Goal: Navigation & Orientation: Find specific page/section

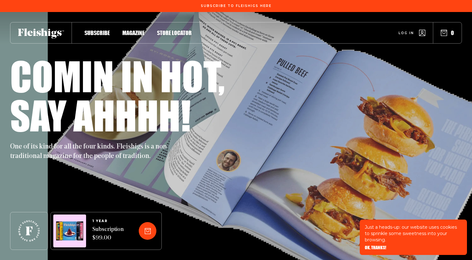
click at [55, 35] on use at bounding box center [41, 33] width 46 height 10
click at [43, 30] on use at bounding box center [41, 33] width 46 height 10
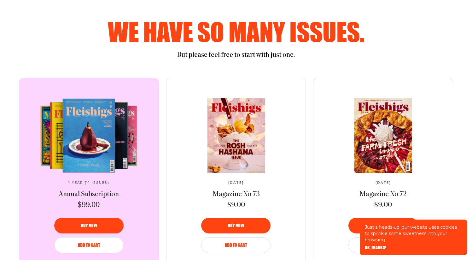
scroll to position [293, 0]
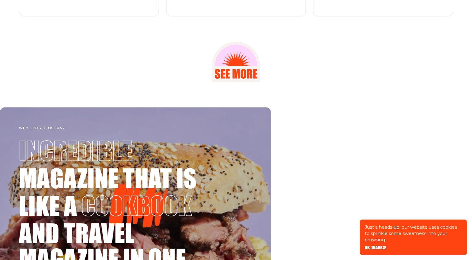
scroll to position [953, 0]
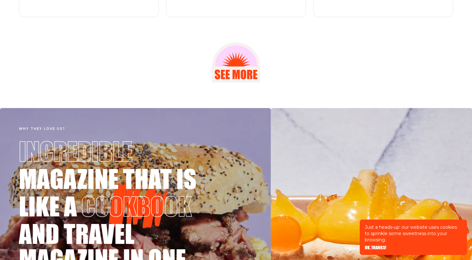
click at [238, 62] on icon at bounding box center [236, 66] width 30 height 30
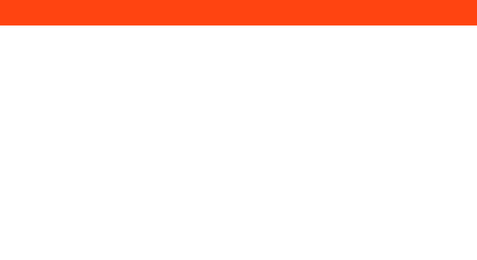
click at [230, 0] on html "/magazine?page=1&sort=-date" at bounding box center [238, 0] width 477 height 0
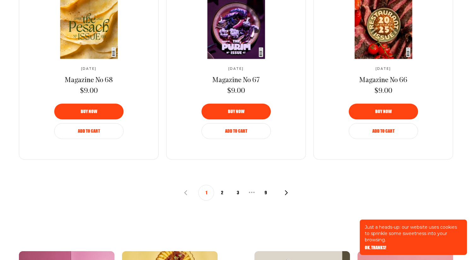
scroll to position [693, 0]
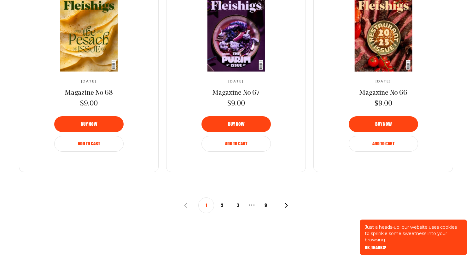
click at [264, 203] on button "9" at bounding box center [266, 205] width 16 height 16
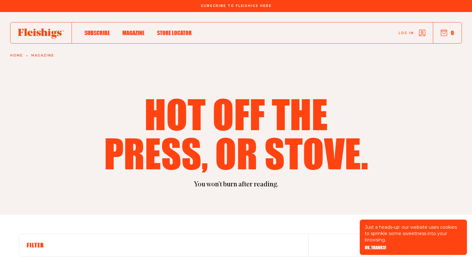
click at [36, 34] on icon at bounding box center [41, 33] width 46 height 10
